Goal: Information Seeking & Learning: Learn about a topic

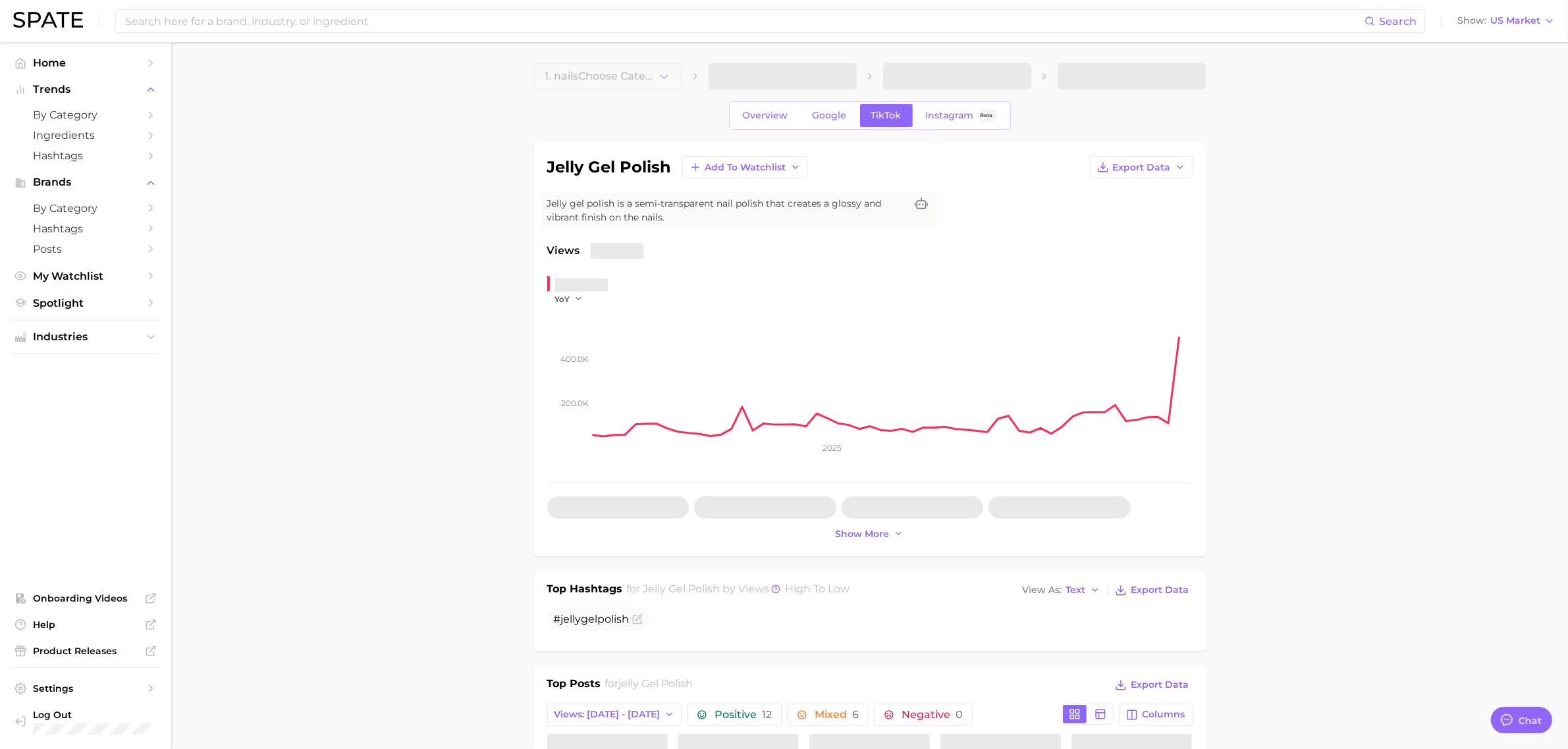
type textarea "x"
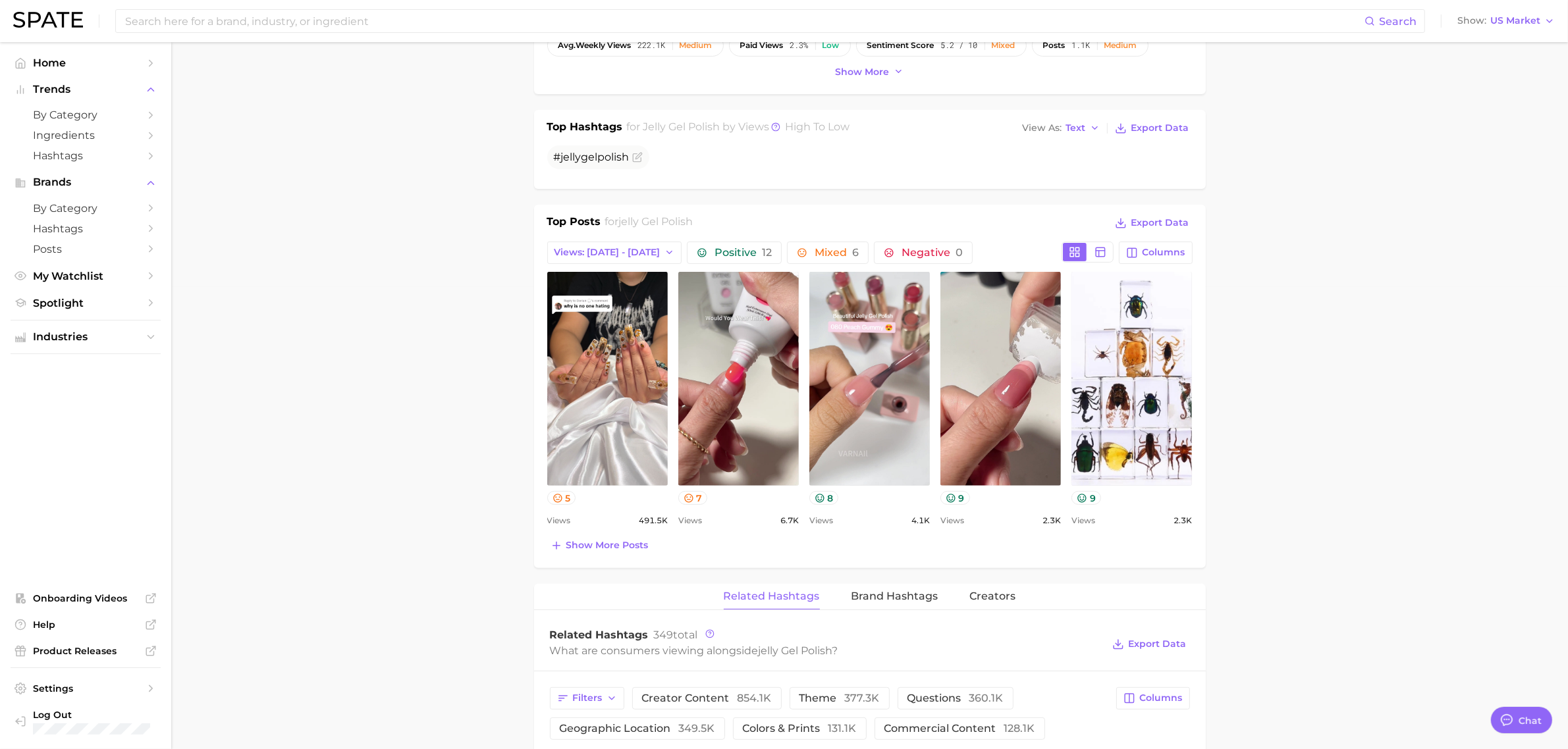
scroll to position [465, 0]
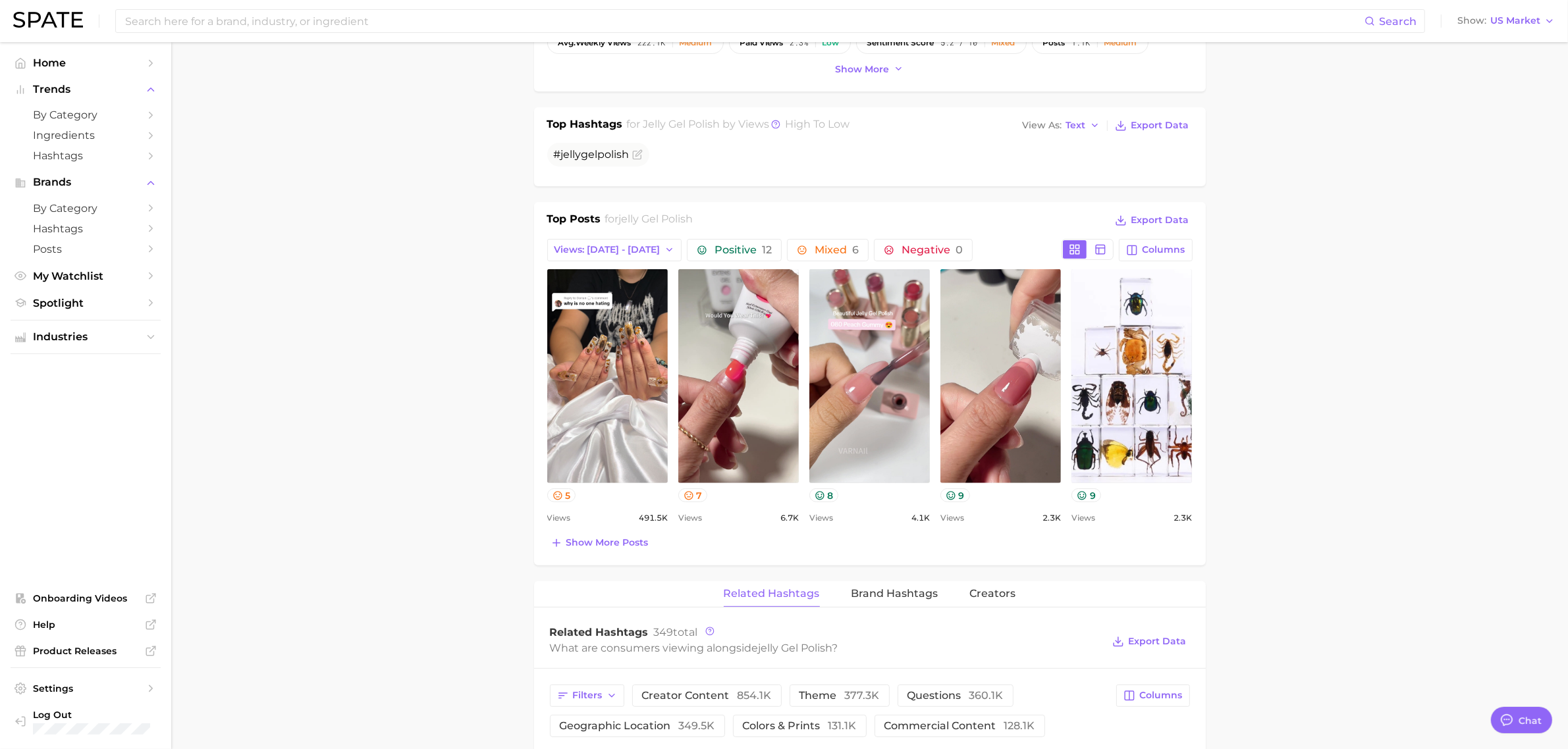
click at [1432, 507] on main "1. nails 2. nail products 3. nail polish products 4. jelly gel polish Overview …" at bounding box center [869, 580] width 1397 height 2005
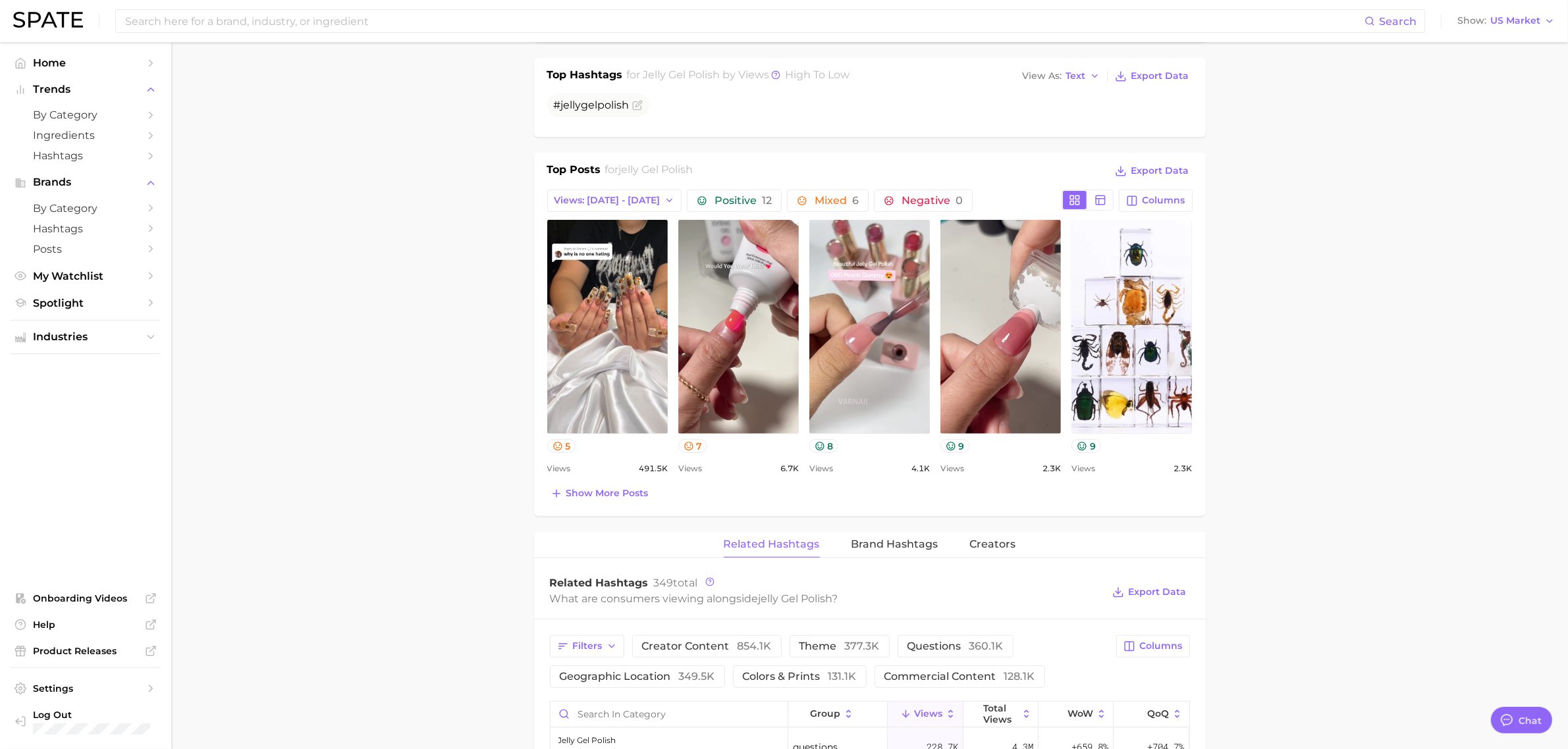
scroll to position [507, 0]
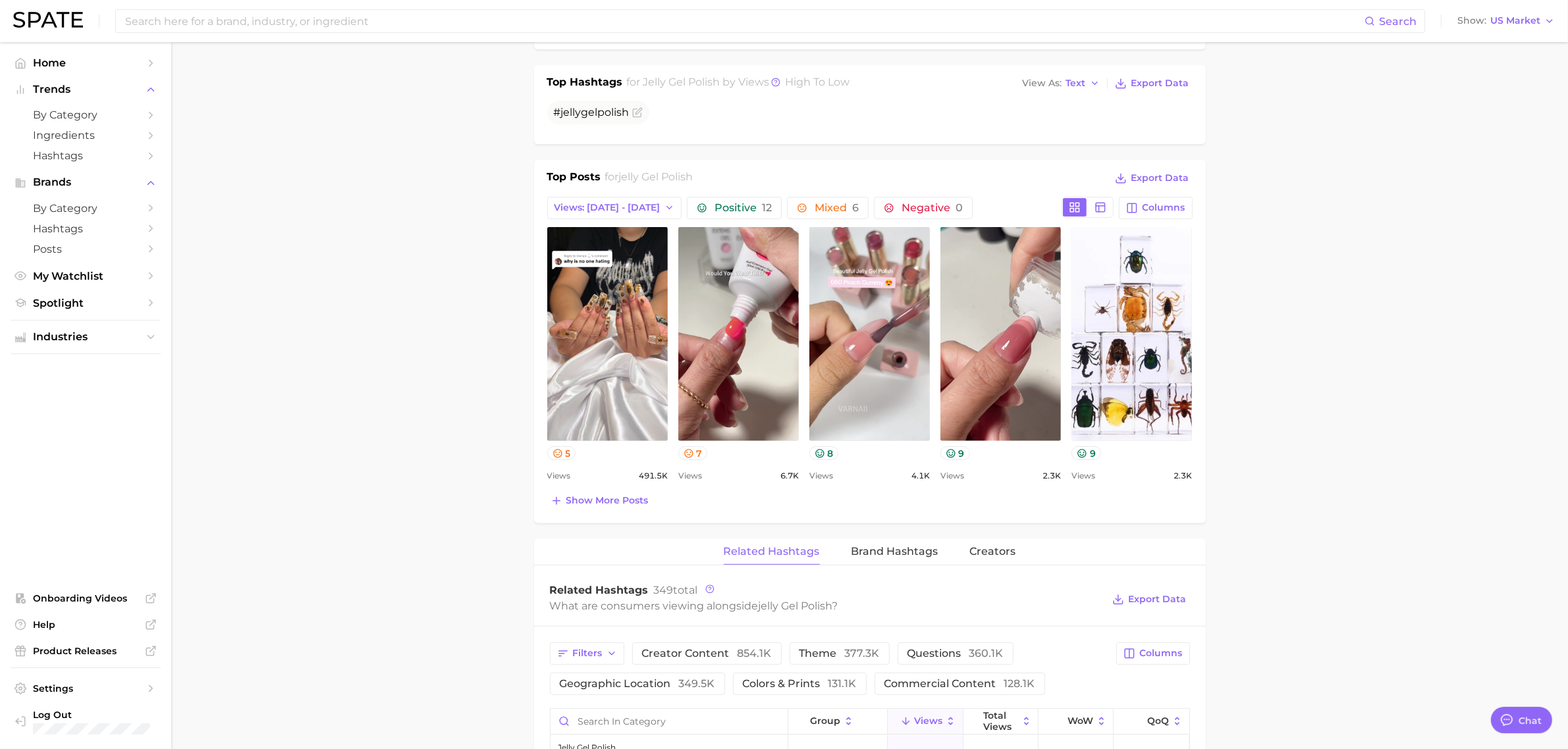
click at [1423, 568] on main "1. nails 2. nail products 3. nail polish products 4. jelly gel polish Overview …" at bounding box center [869, 538] width 1397 height 2005
click at [380, 441] on main "1. nails 2. nail products 3. nail polish products 4. jelly gel polish Overview …" at bounding box center [869, 538] width 1397 height 2005
